Goal: Transaction & Acquisition: Download file/media

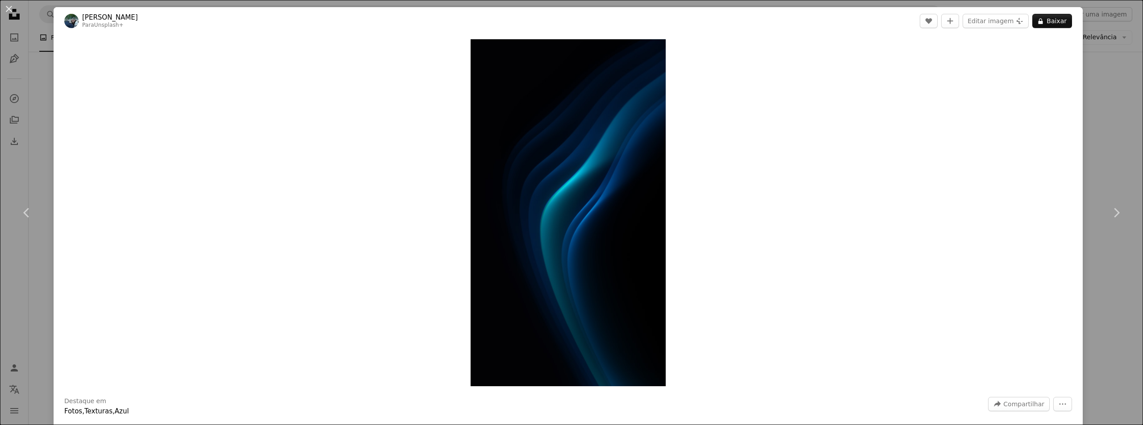
scroll to position [5311, 0]
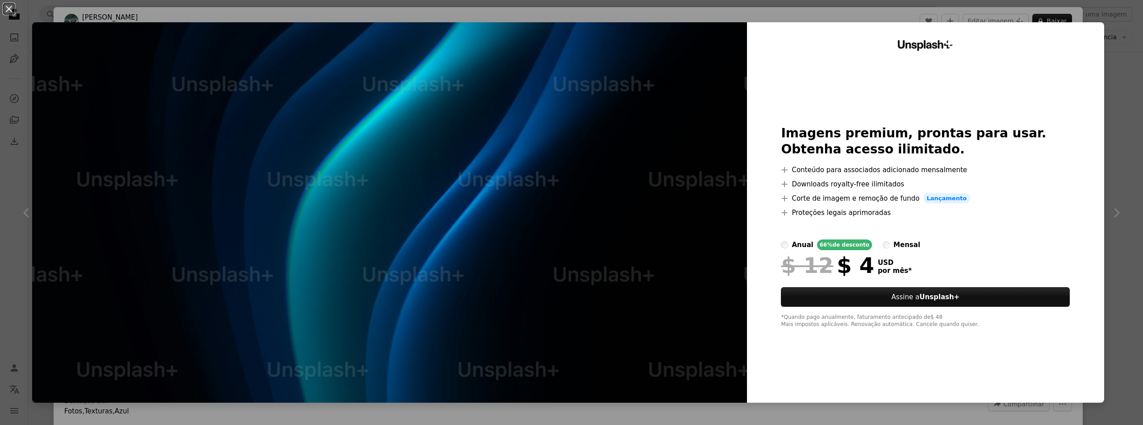
click at [1110, 75] on div "An X shape Unsplash+ Imagens premium, prontas para usar. Obtenha acesso ilimita…" at bounding box center [571, 212] width 1143 height 425
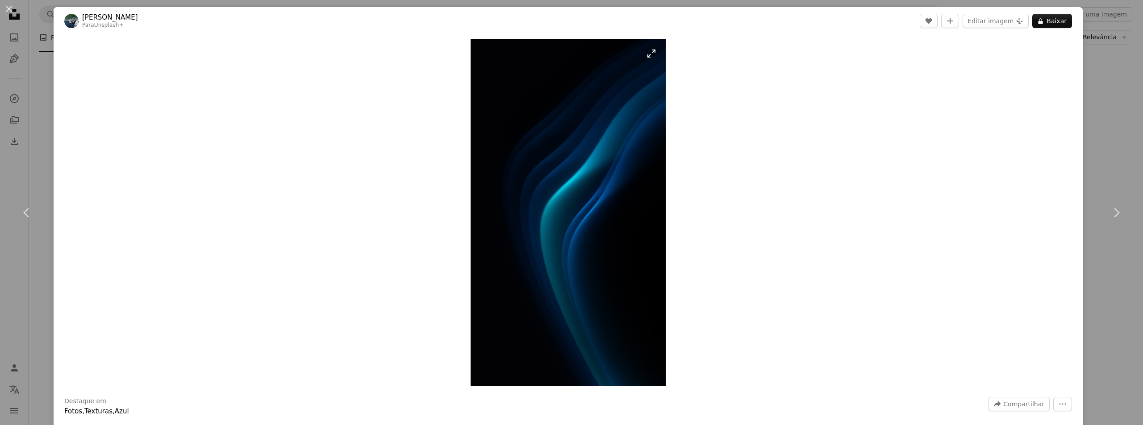
click at [564, 174] on img "Ampliar esta imagem" at bounding box center [567, 212] width 195 height 347
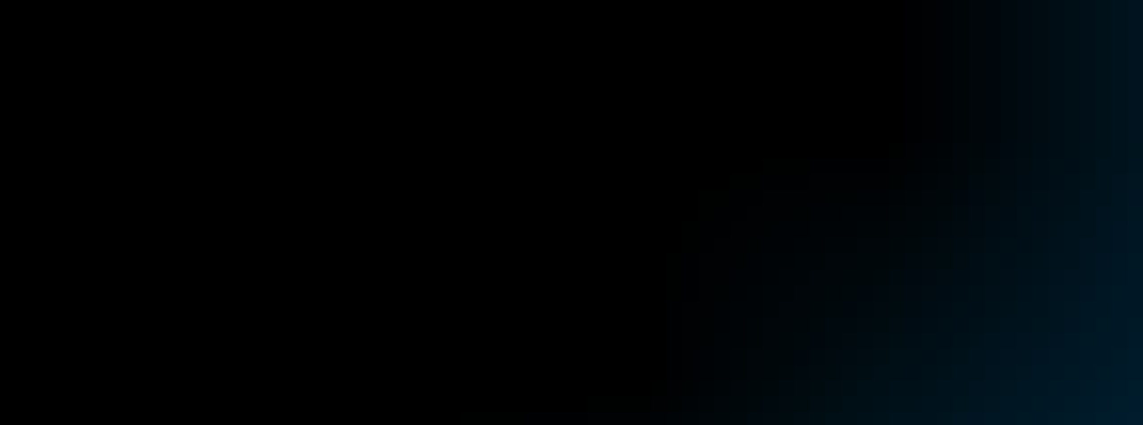
scroll to position [792, 0]
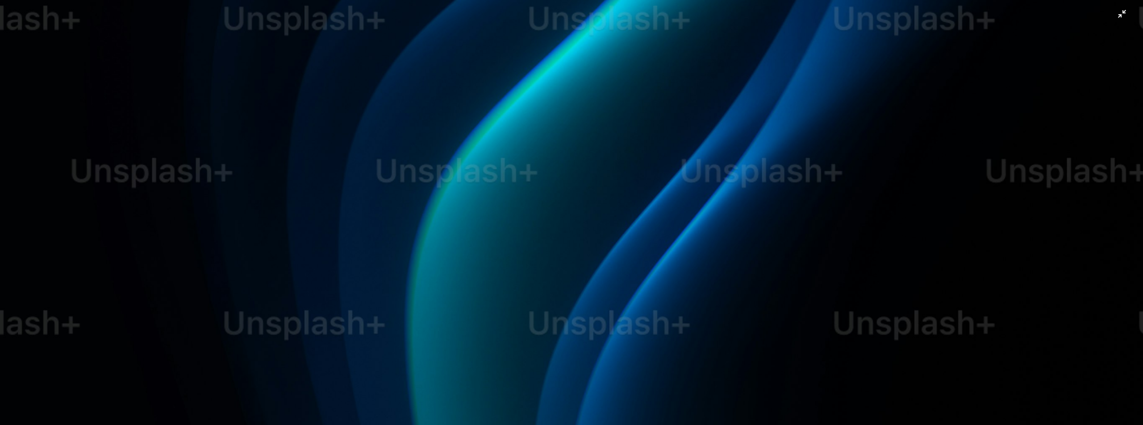
click at [586, 191] on img "Diminuir esta imagem" at bounding box center [571, 223] width 1143 height 2033
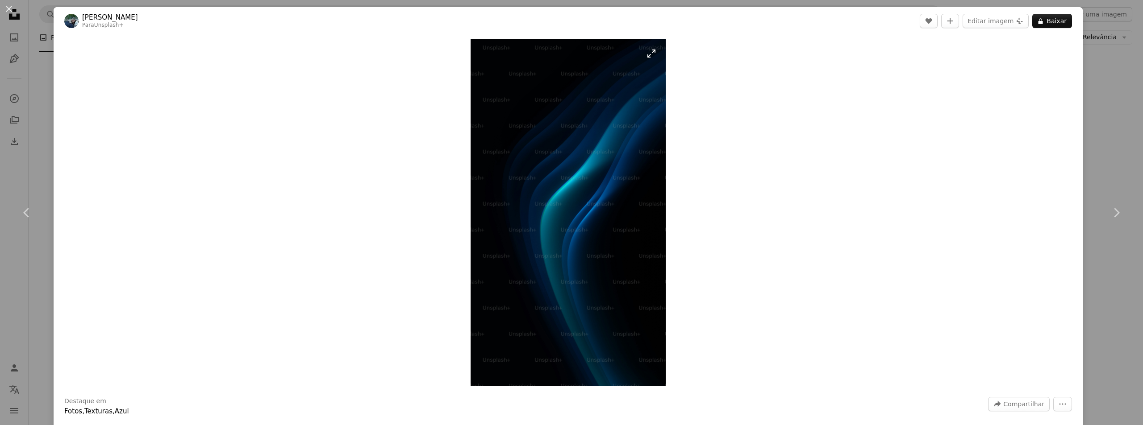
click at [587, 191] on img "Ampliar esta imagem" at bounding box center [567, 212] width 195 height 347
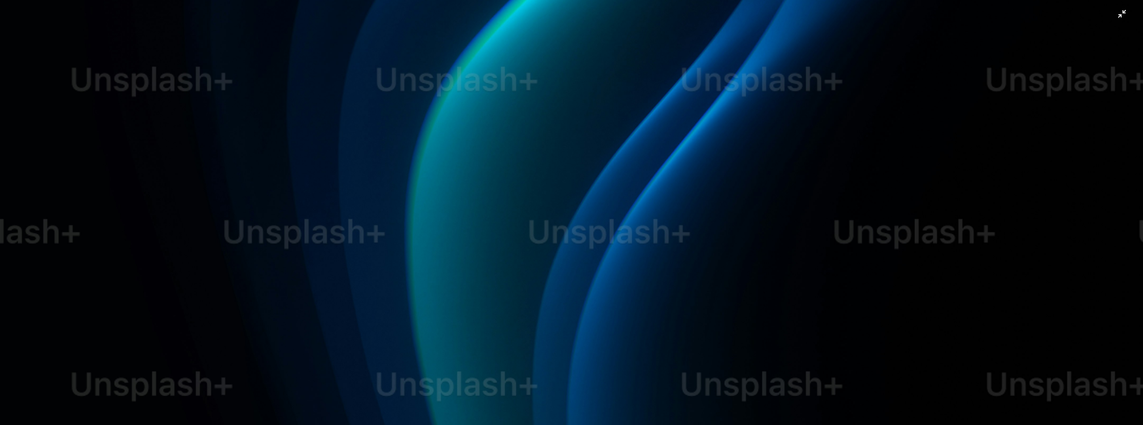
scroll to position [883, 0]
click at [1121, 16] on img "Diminuir esta imagem" at bounding box center [571, 132] width 1143 height 2033
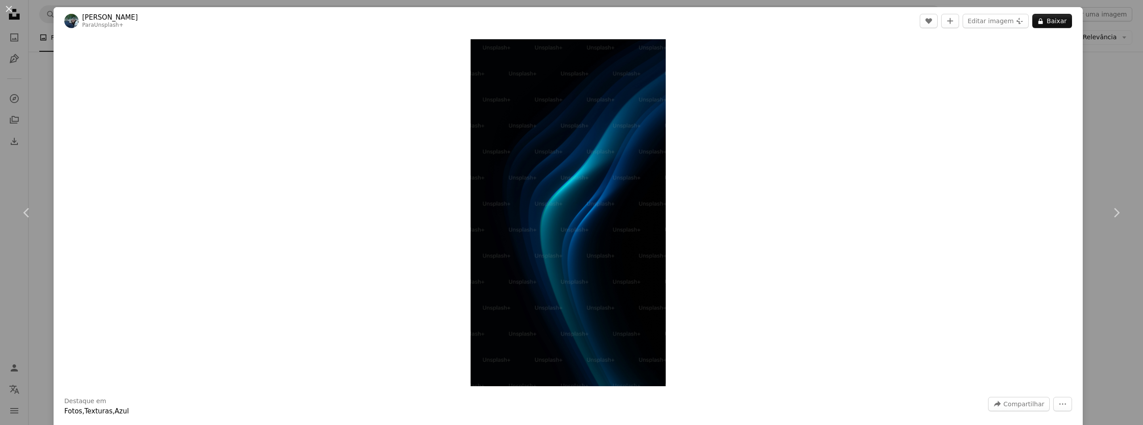
click at [1093, 48] on div "An X shape Chevron left Chevron right [PERSON_NAME] Para Unsplash+ A heart A pl…" at bounding box center [571, 212] width 1143 height 425
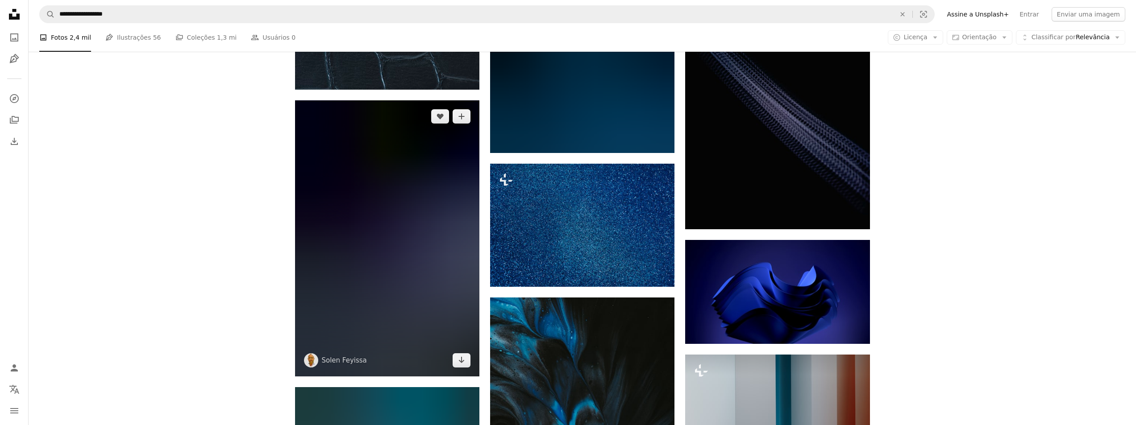
scroll to position [7498, 0]
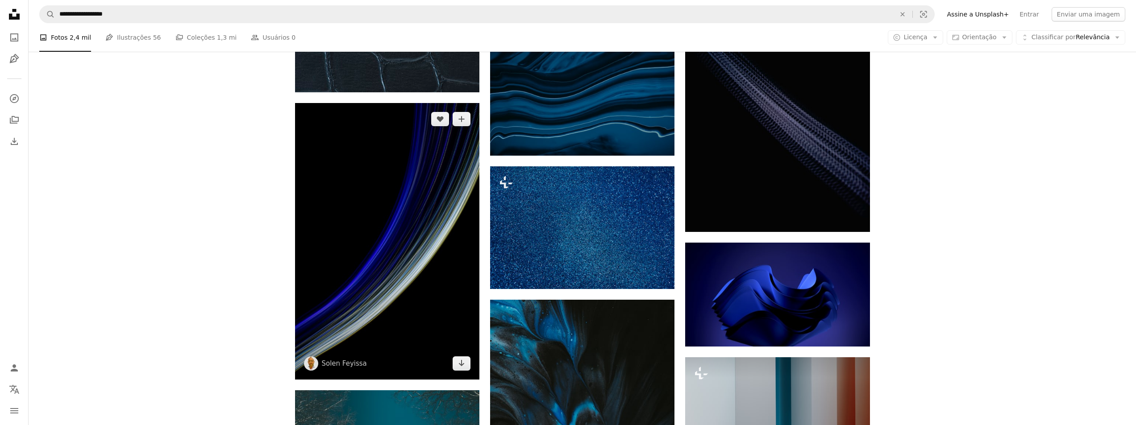
click at [421, 186] on img at bounding box center [387, 241] width 184 height 277
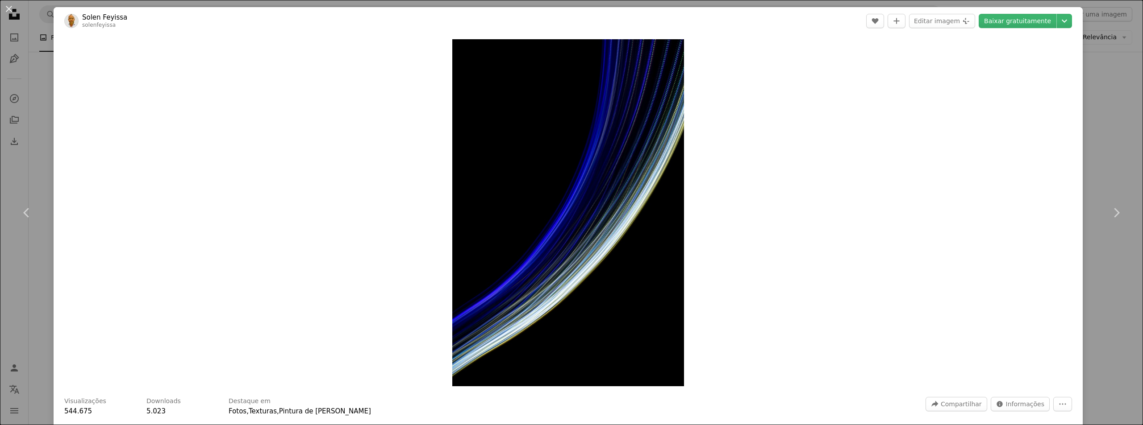
drag, startPoint x: 997, startPoint y: 24, endPoint x: 978, endPoint y: 36, distance: 22.3
click at [998, 24] on link "Baixar gratuitamente" at bounding box center [1017, 21] width 78 height 14
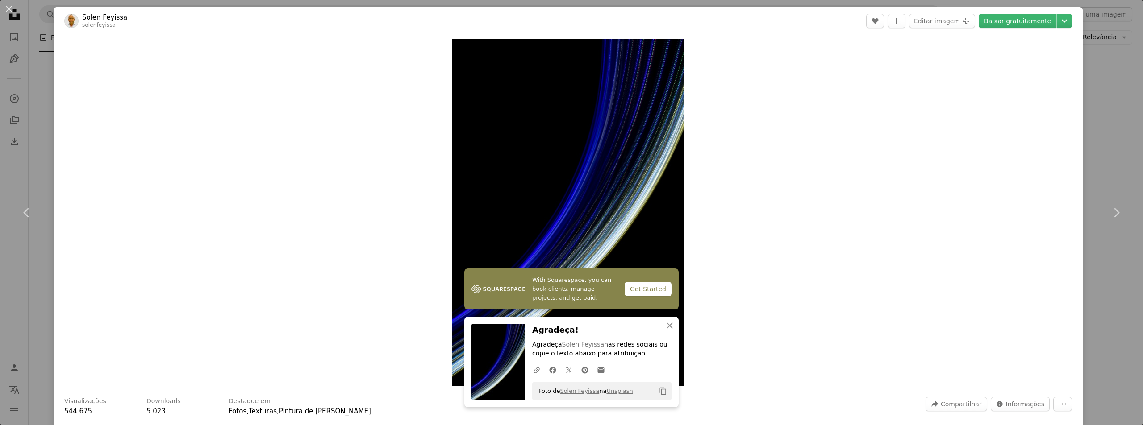
click at [1105, 141] on div "An X shape Chevron left Chevron right With Squarespace, you can book clients, m…" at bounding box center [571, 212] width 1143 height 425
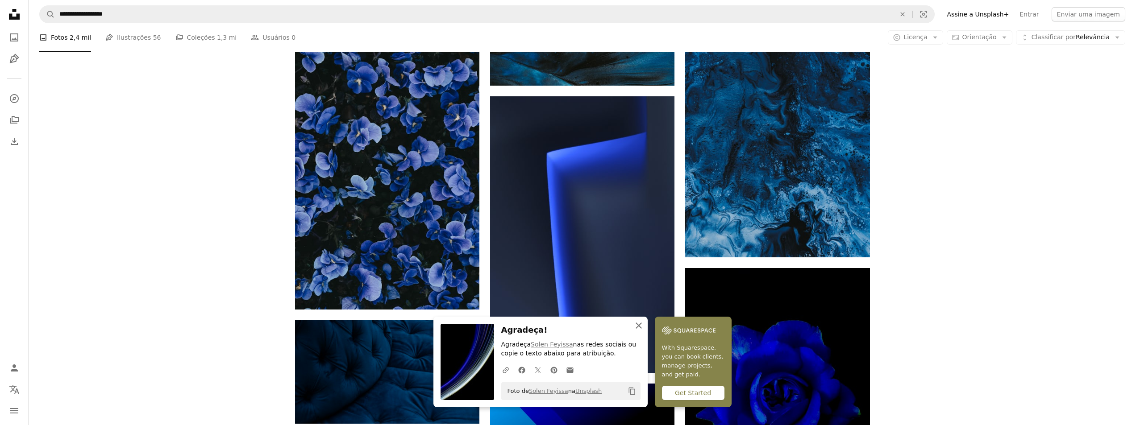
click at [636, 324] on icon "An X shape" at bounding box center [638, 325] width 11 height 11
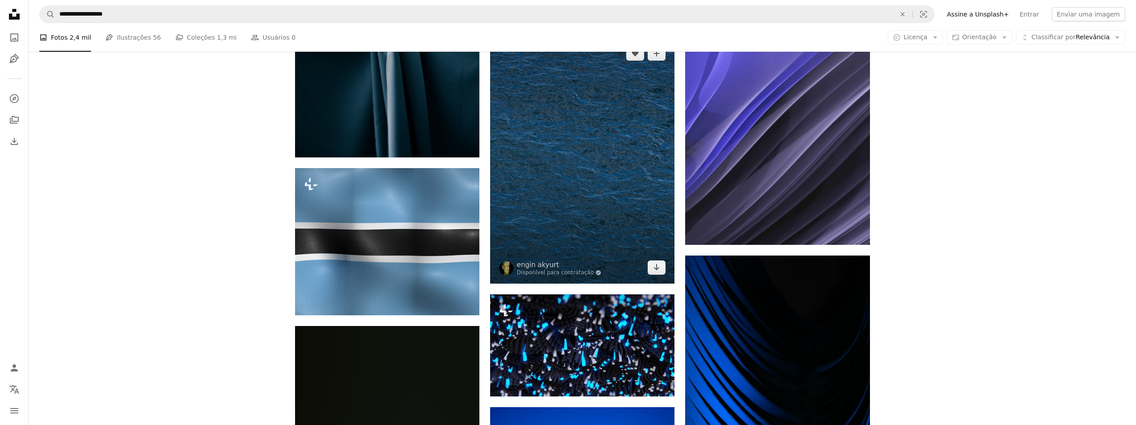
scroll to position [9280, 0]
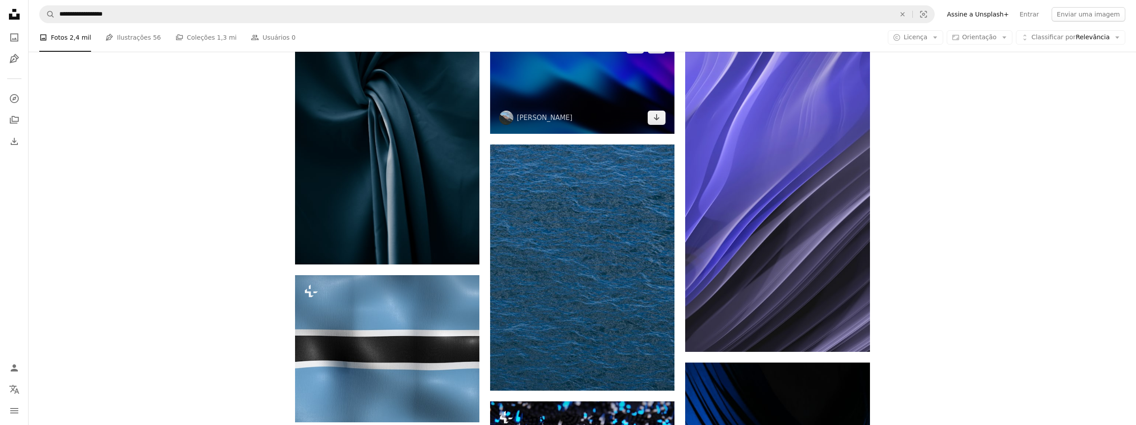
click at [550, 110] on img at bounding box center [582, 82] width 184 height 104
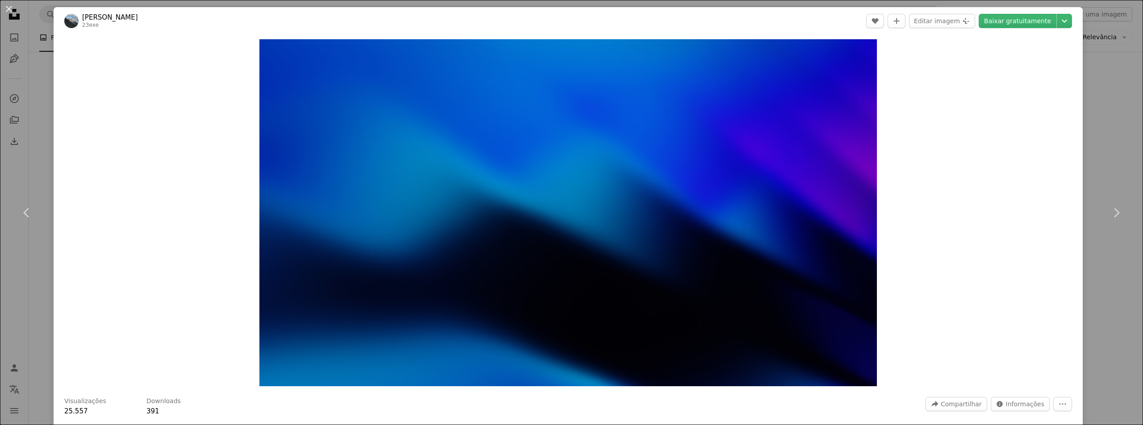
click at [1093, 115] on div "An X shape Chevron left Chevron right [PERSON_NAME] 23exe A heart A plus sign E…" at bounding box center [571, 212] width 1143 height 425
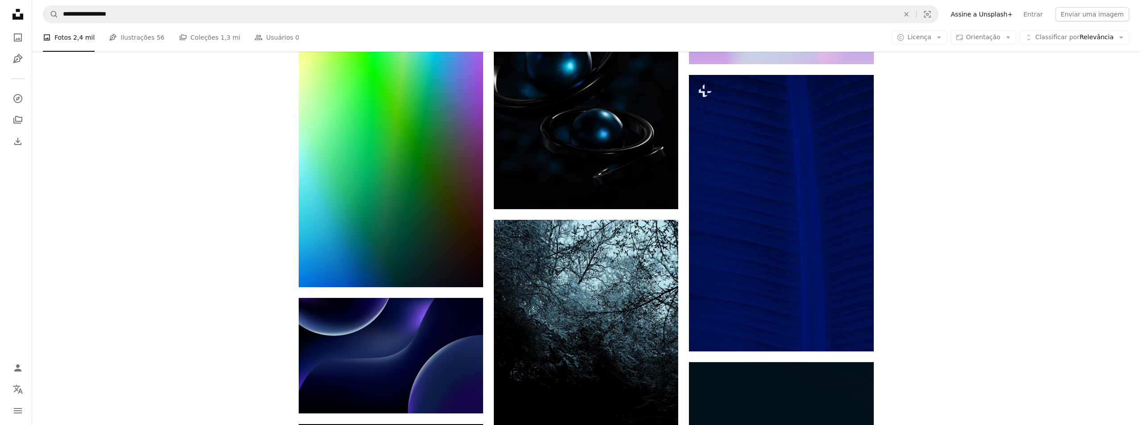
scroll to position [12449, 0]
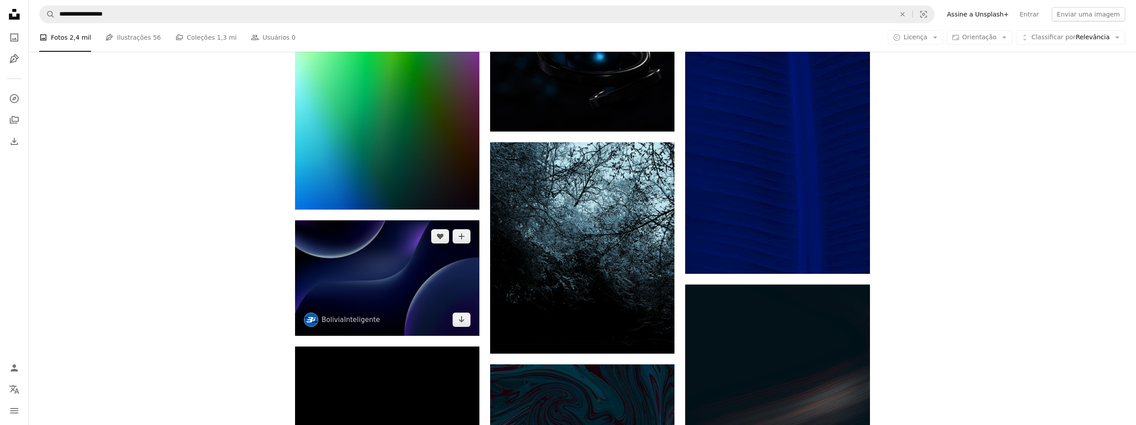
click at [406, 280] on img at bounding box center [387, 278] width 184 height 116
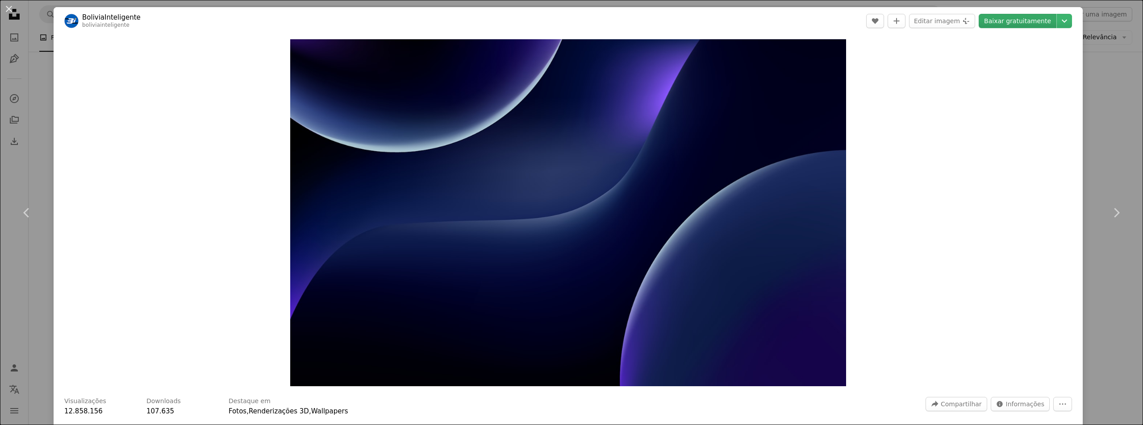
click at [1001, 17] on link "Baixar gratuitamente" at bounding box center [1017, 21] width 78 height 14
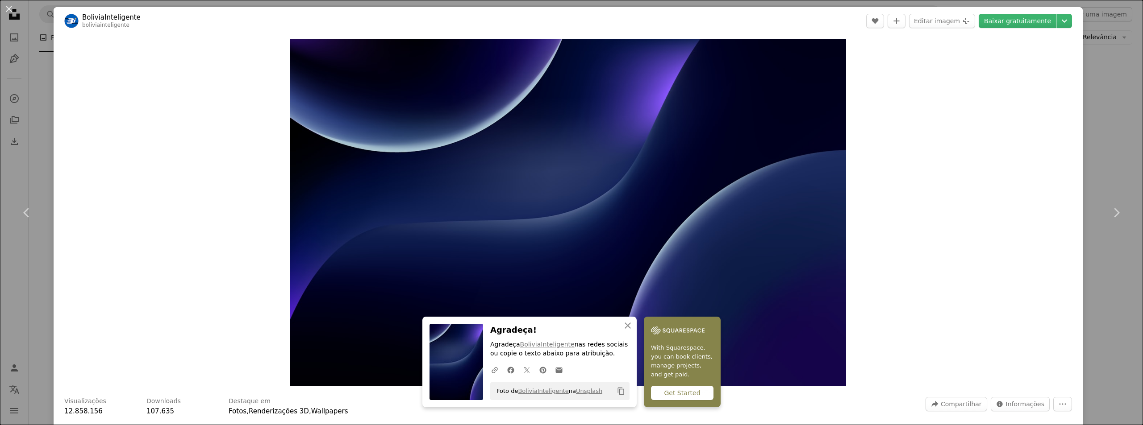
click at [854, 337] on div "Zoom in" at bounding box center [568, 213] width 1029 height 356
click at [622, 325] on icon "An X shape" at bounding box center [627, 325] width 11 height 11
